Goal: Check status: Check status

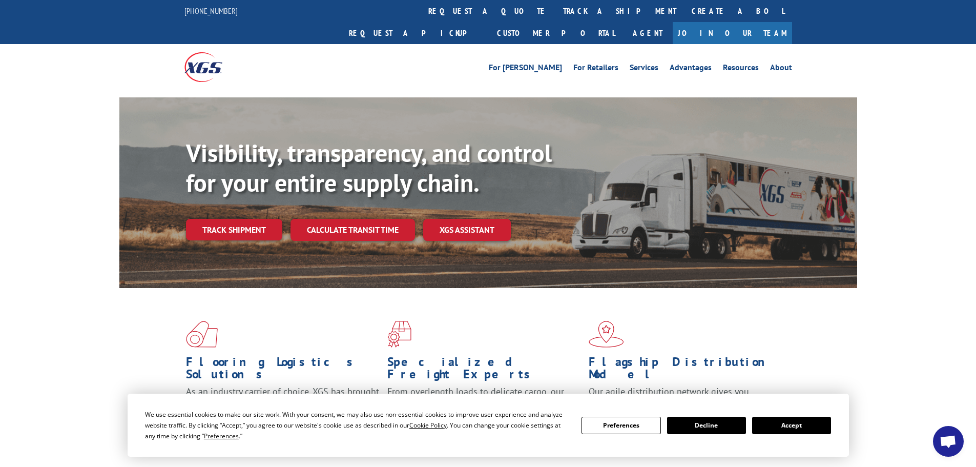
click at [815, 427] on button "Accept" at bounding box center [791, 425] width 79 height 17
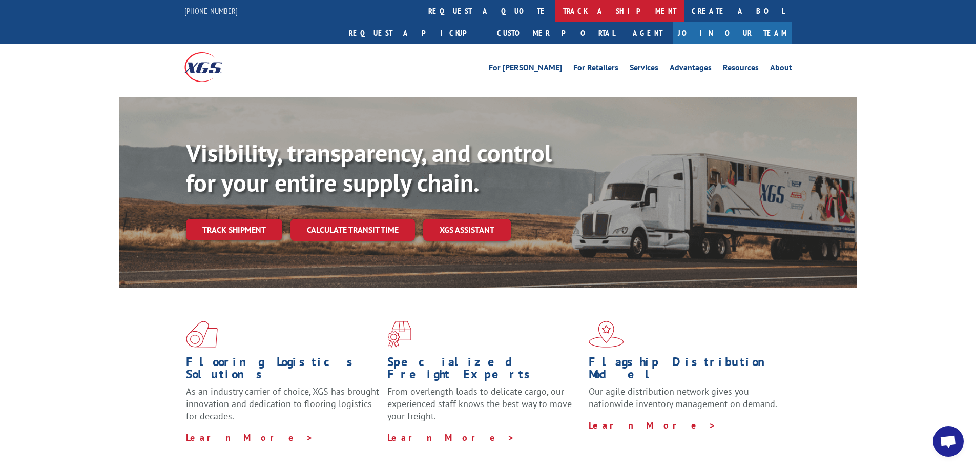
click at [555, 15] on link "track a shipment" at bounding box center [619, 11] width 129 height 22
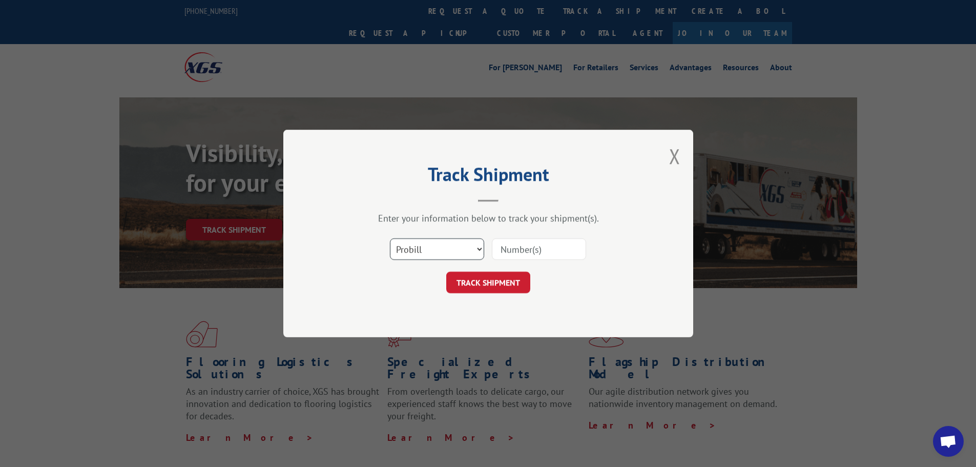
click at [435, 255] on select "Select category... Probill BOL PO" at bounding box center [437, 249] width 94 height 22
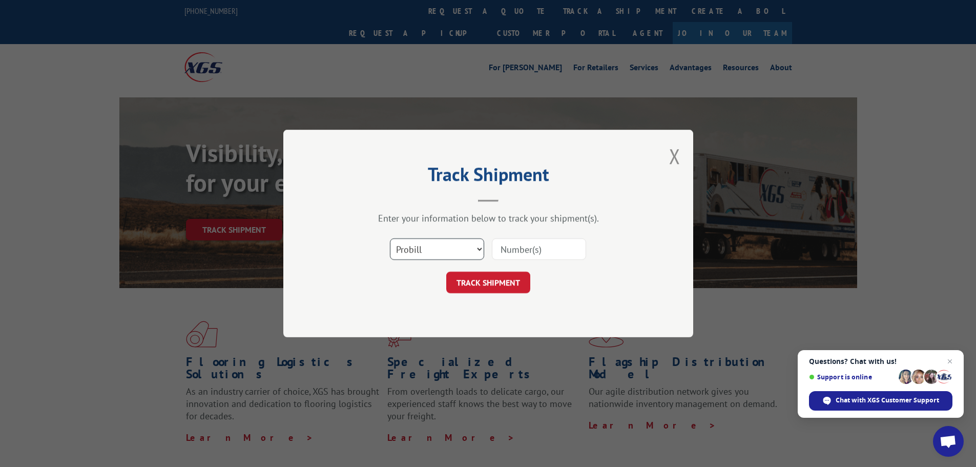
select select "bol"
click at [390, 238] on select "Select category... Probill BOL PO" at bounding box center [437, 249] width 94 height 22
click at [535, 246] on input at bounding box center [539, 249] width 94 height 22
paste input "5513742"
type input "5513742"
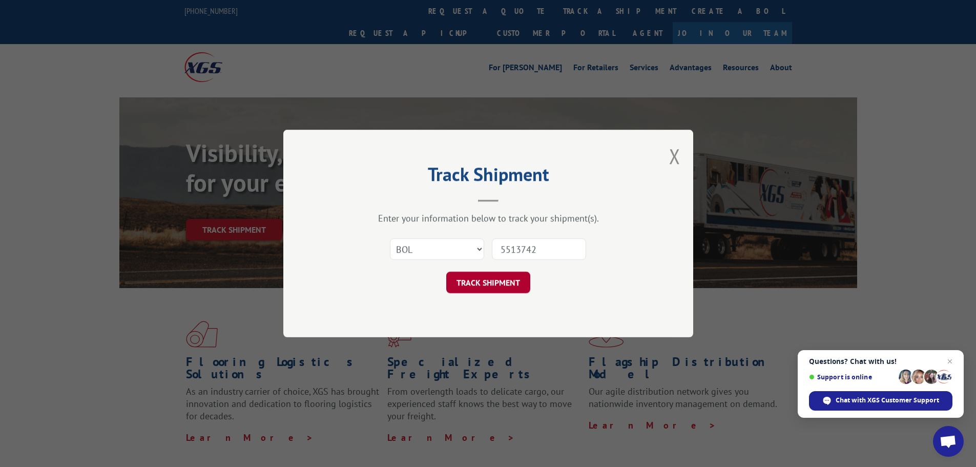
click at [491, 280] on button "TRACK SHIPMENT" at bounding box center [488, 283] width 84 height 22
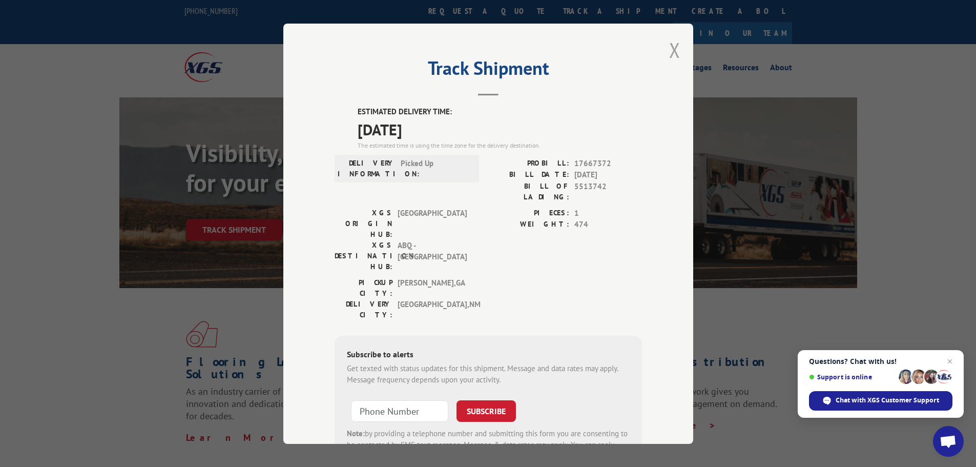
click at [672, 50] on button "Close modal" at bounding box center [674, 49] width 11 height 27
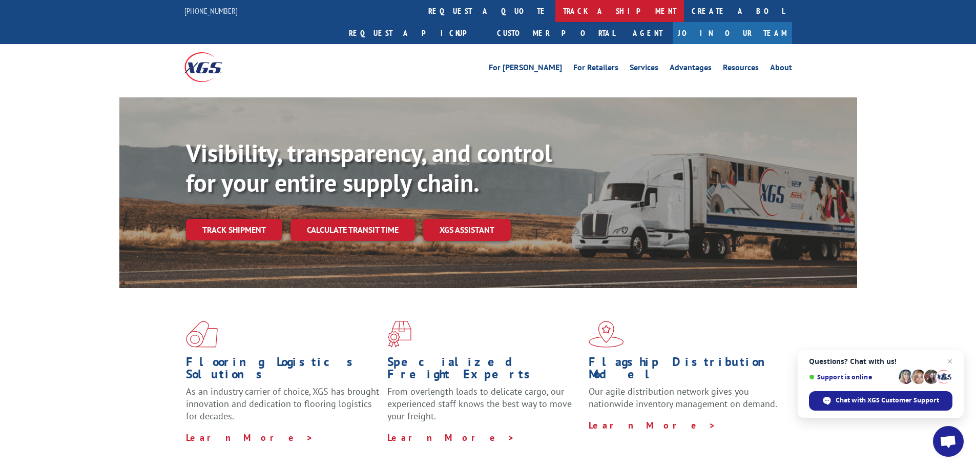
click at [555, 3] on link "track a shipment" at bounding box center [619, 11] width 129 height 22
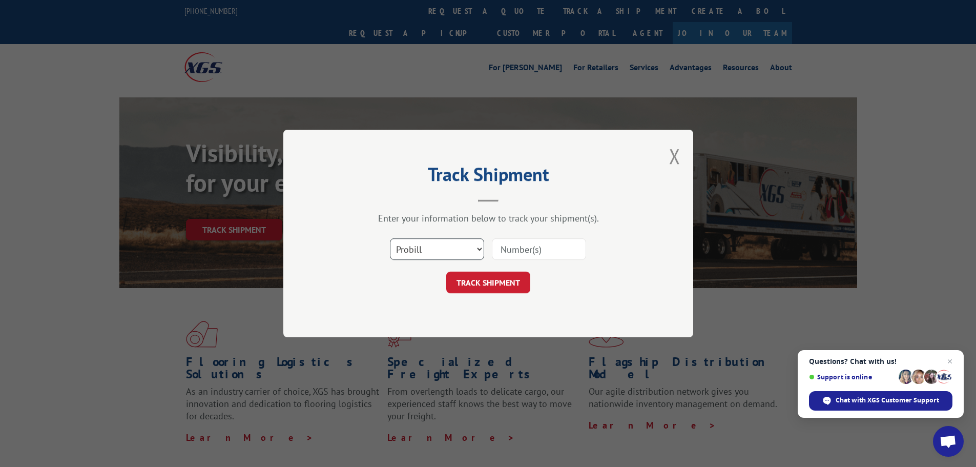
click at [418, 244] on select "Select category... Probill BOL PO" at bounding box center [437, 249] width 94 height 22
select select "bol"
click at [390, 238] on select "Select category... Probill BOL PO" at bounding box center [437, 249] width 94 height 22
click at [568, 245] on input at bounding box center [539, 249] width 94 height 22
paste input "5509689"
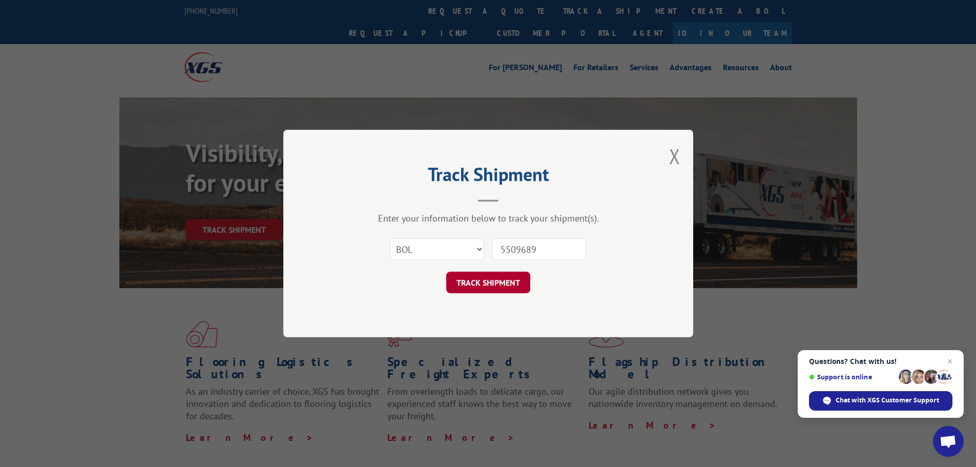
type input "5509689"
click at [479, 275] on button "TRACK SHIPMENT" at bounding box center [488, 283] width 84 height 22
